Goal: Task Accomplishment & Management: Use online tool/utility

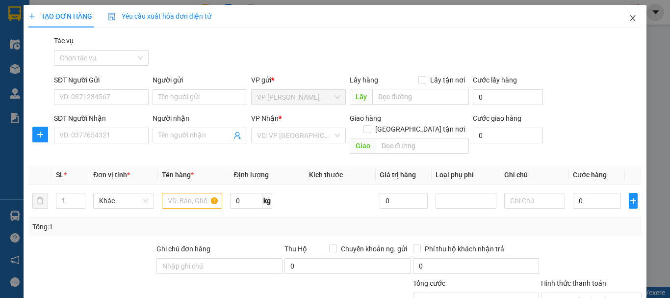
click at [631, 17] on icon "close" at bounding box center [633, 18] width 5 height 6
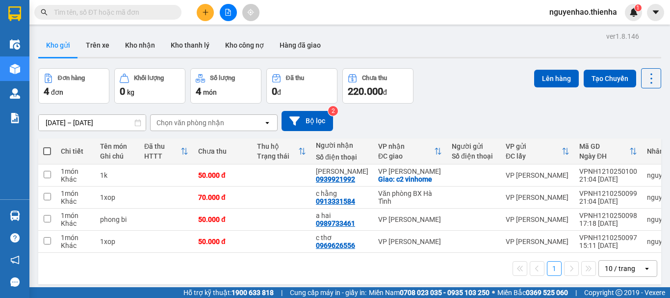
click at [48, 149] on span at bounding box center [47, 151] width 8 height 8
click at [47, 146] on input "checkbox" at bounding box center [47, 146] width 0 height 0
checkbox input "true"
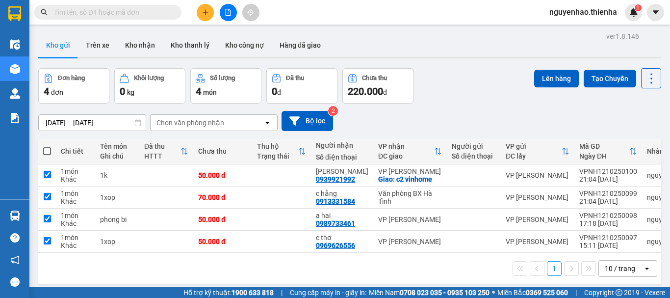
checkbox input "true"
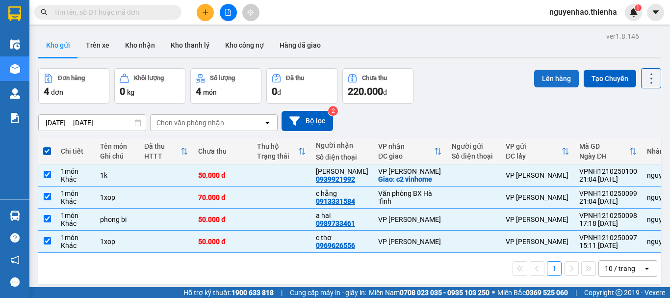
click at [548, 79] on button "Lên hàng" at bounding box center [557, 79] width 45 height 18
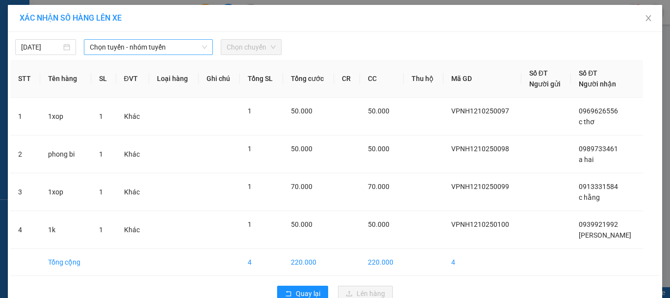
click at [120, 48] on span "Chọn tuyến - nhóm tuyến" at bounding box center [148, 47] width 117 height 15
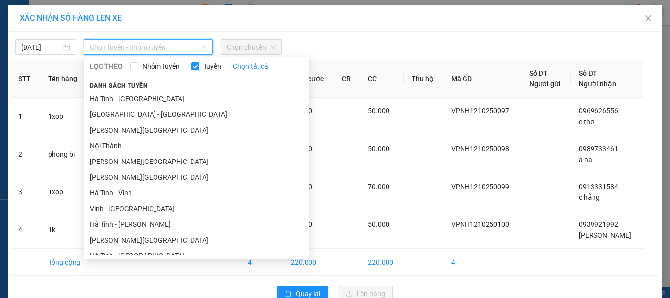
drag, startPoint x: 112, startPoint y: 115, endPoint x: 261, endPoint y: 56, distance: 160.4
click at [114, 116] on li "[GEOGRAPHIC_DATA] - [GEOGRAPHIC_DATA]" at bounding box center [197, 115] width 226 height 16
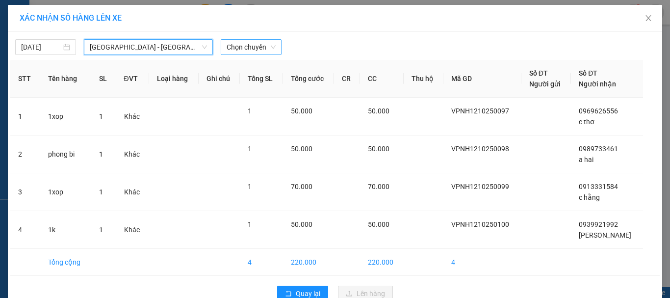
click at [266, 49] on span "Chọn chuyến" at bounding box center [251, 47] width 49 height 15
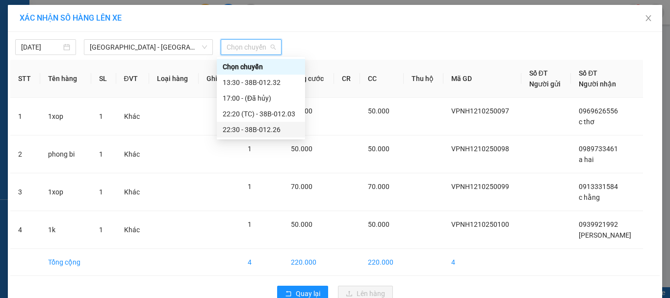
click at [238, 130] on div "22:30 - 38B-012.26" at bounding box center [261, 129] width 77 height 11
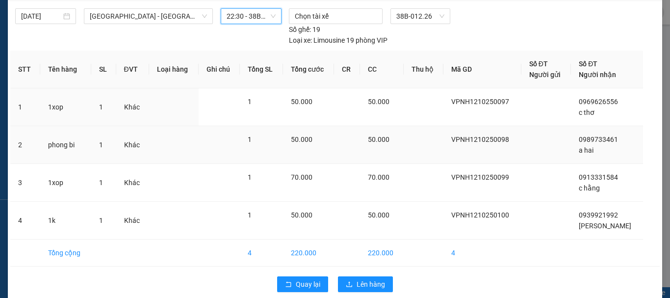
scroll to position [44, 0]
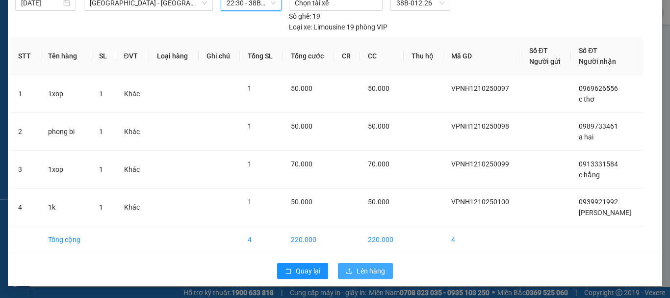
click at [366, 272] on span "Lên hàng" at bounding box center [371, 271] width 28 height 11
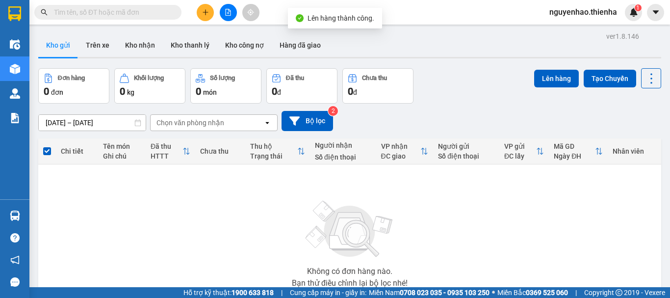
drag, startPoint x: 102, startPoint y: 52, endPoint x: 438, endPoint y: 121, distance: 343.9
click at [102, 52] on button "Trên xe" at bounding box center [97, 45] width 39 height 24
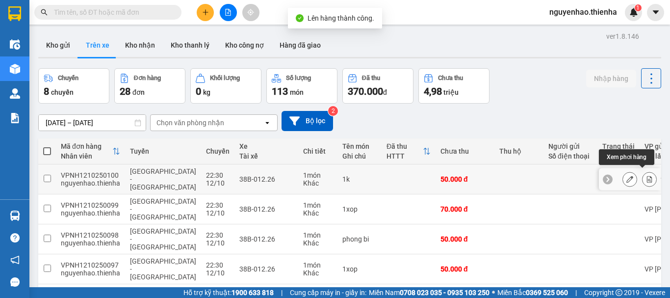
click at [647, 176] on icon at bounding box center [649, 179] width 5 height 7
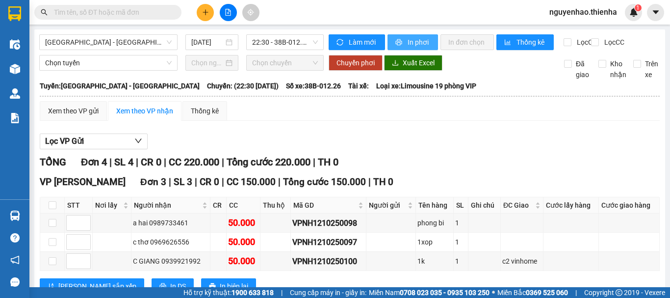
click at [419, 43] on span "In phơi" at bounding box center [419, 42] width 23 height 11
